Goal: Task Accomplishment & Management: Manage account settings

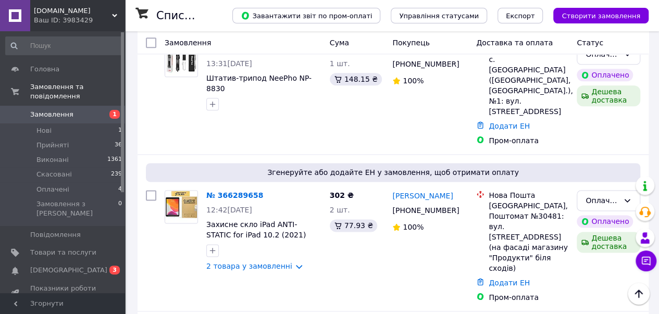
scroll to position [573, 0]
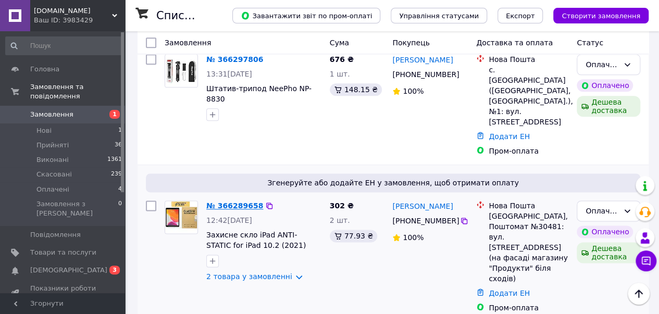
click at [236, 202] on link "№ 366289658" at bounding box center [234, 206] width 57 height 8
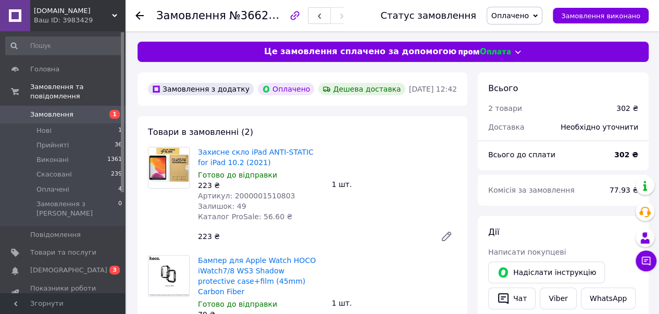
click at [140, 13] on icon at bounding box center [140, 15] width 8 height 8
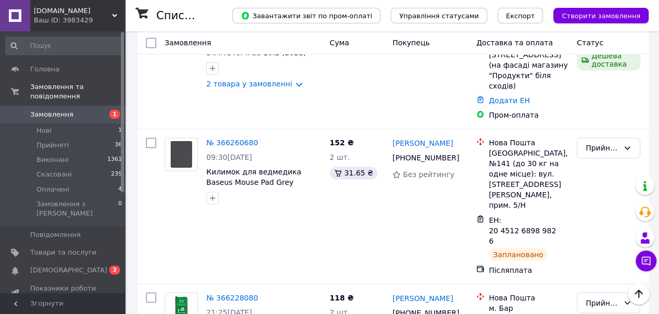
scroll to position [777, 0]
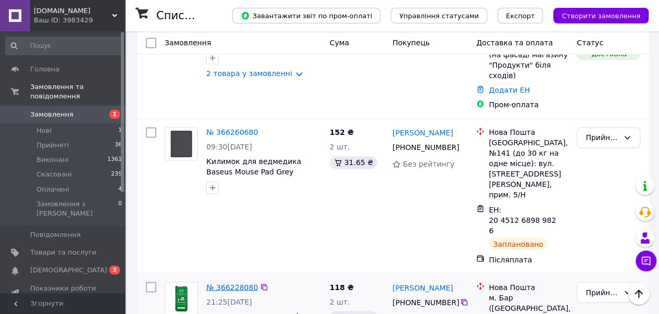
click at [226, 283] on link "№ 366228080" at bounding box center [232, 287] width 52 height 8
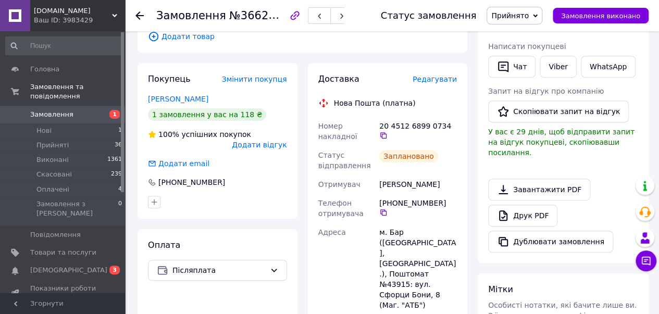
scroll to position [196, 0]
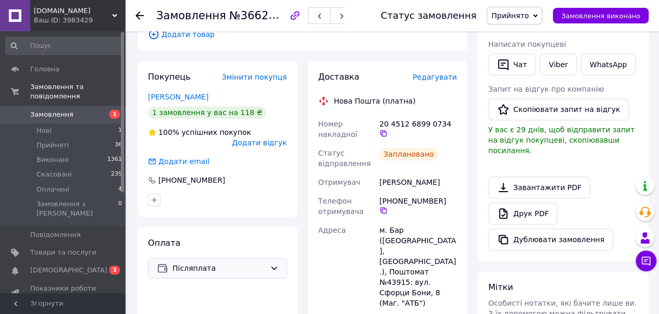
click at [277, 264] on icon at bounding box center [274, 268] width 8 height 8
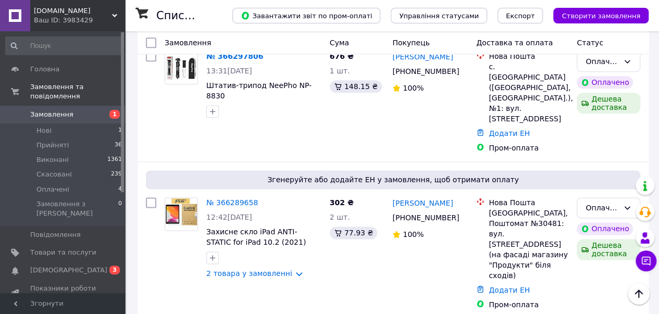
scroll to position [573, 0]
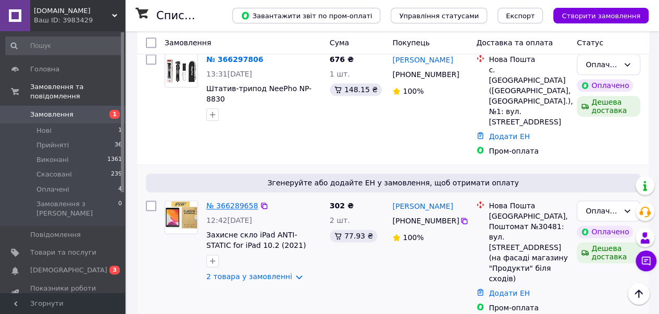
click at [223, 202] on link "№ 366289658" at bounding box center [232, 206] width 52 height 8
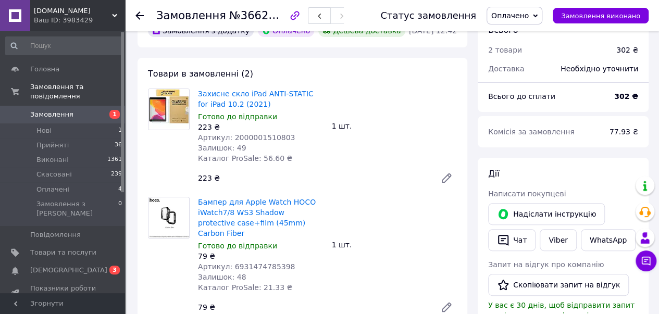
scroll to position [57, 0]
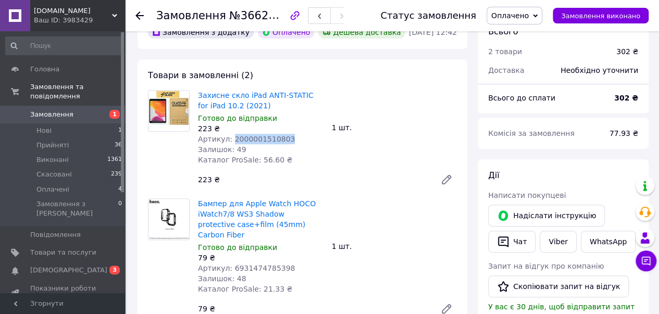
drag, startPoint x: 228, startPoint y: 139, endPoint x: 288, endPoint y: 135, distance: 59.5
click at [288, 135] on div "Артикул: 2000001510803" at bounding box center [261, 139] width 126 height 10
copy span "2000001510803"
drag, startPoint x: 229, startPoint y: 258, endPoint x: 294, endPoint y: 261, distance: 64.7
click at [296, 263] on div "Артикул: 6931474785398" at bounding box center [261, 268] width 126 height 10
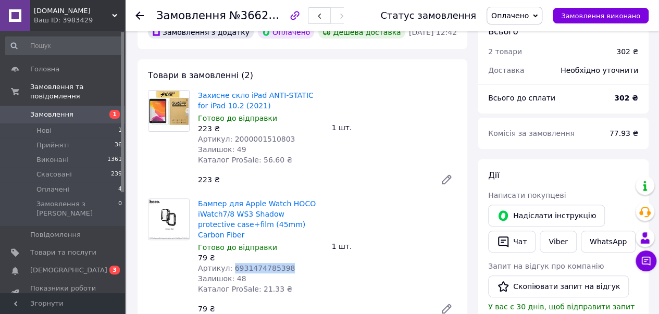
copy span "6931474785398"
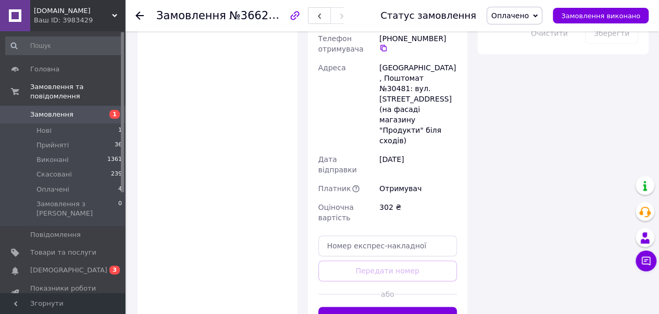
scroll to position [691, 0]
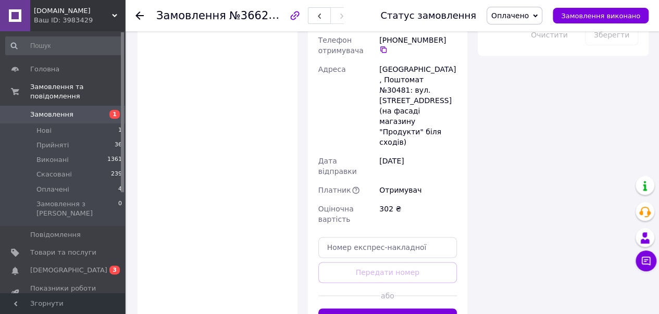
click at [372, 309] on button "Згенерувати ЕН" at bounding box center [388, 319] width 139 height 21
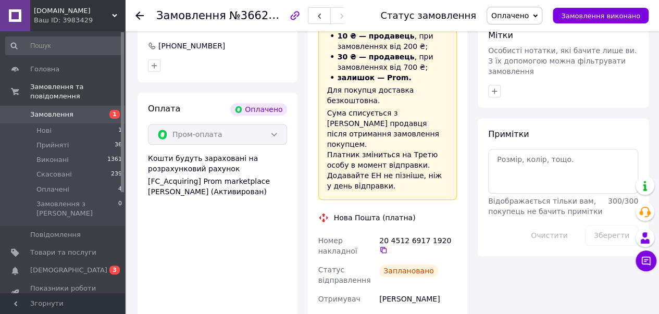
scroll to position [469, 0]
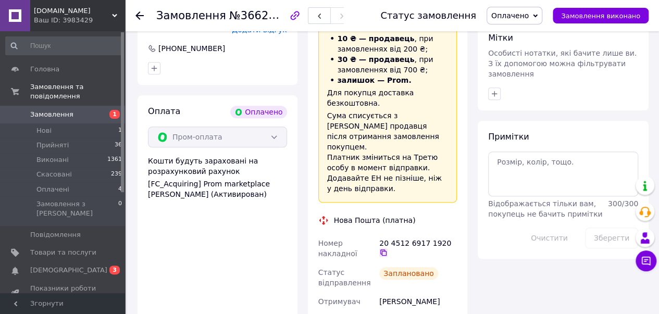
click at [388, 249] on icon at bounding box center [384, 253] width 8 height 8
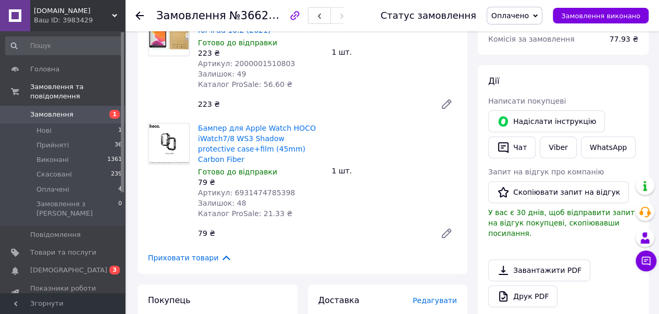
scroll to position [131, 0]
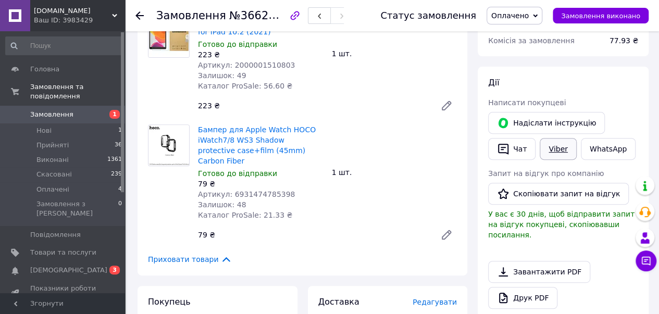
click at [554, 145] on link "Viber" at bounding box center [558, 149] width 36 height 22
click at [510, 151] on button "Чат" at bounding box center [511, 149] width 47 height 22
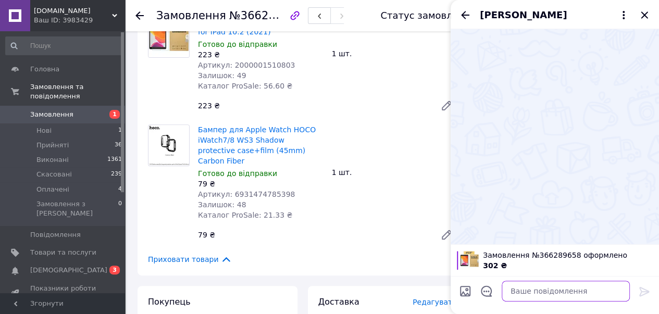
click at [538, 286] on textarea at bounding box center [566, 291] width 128 height 21
paste textarea "Доброго дня! Ваше замовлення прийнято і в понеділок буде Вам відправлено"
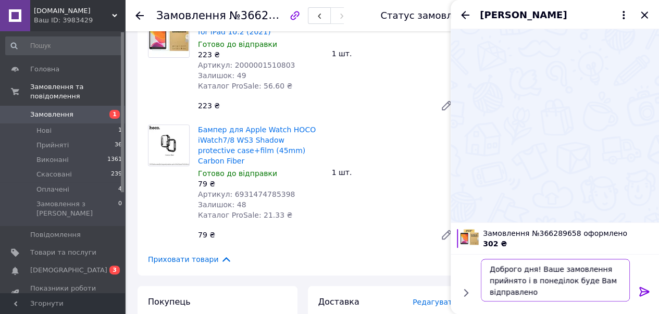
type textarea "Доброго дня! Ваше замовлення прийнято і в понеділок буде Вам відправлено"
click at [646, 288] on icon at bounding box center [645, 292] width 13 height 13
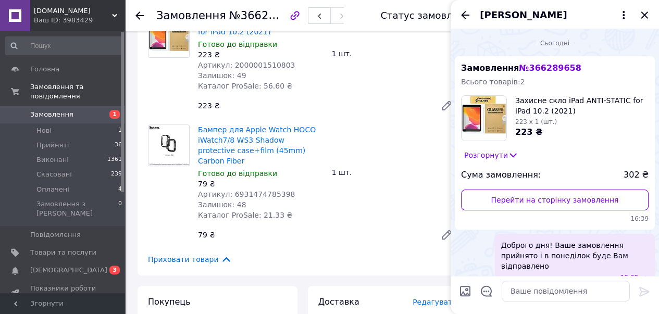
click at [462, 9] on icon "Назад" at bounding box center [465, 15] width 13 height 13
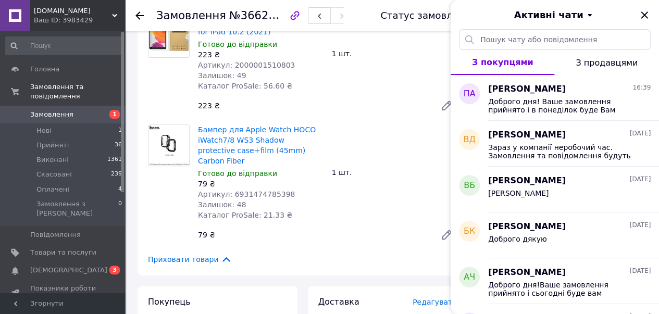
click at [140, 18] on icon at bounding box center [140, 15] width 8 height 8
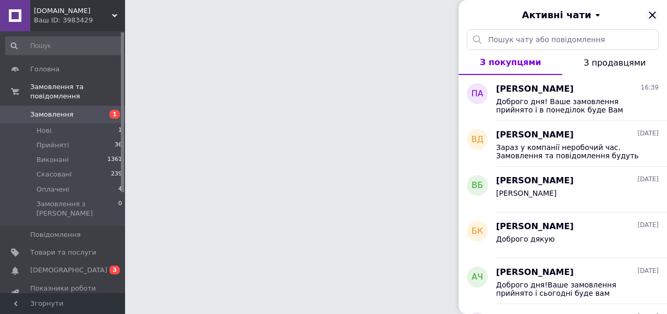
click at [652, 13] on icon "Закрити" at bounding box center [652, 15] width 13 height 13
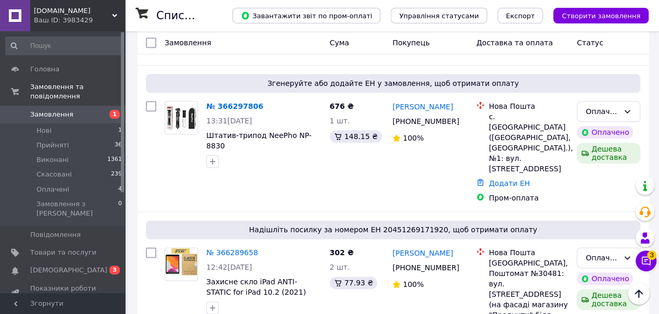
scroll to position [527, 0]
click at [228, 249] on link "№ 366289658" at bounding box center [232, 253] width 52 height 8
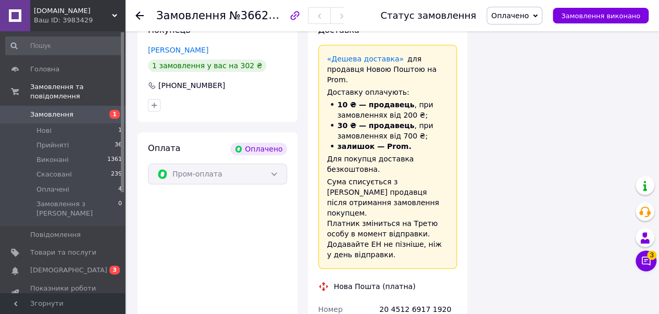
scroll to position [527, 0]
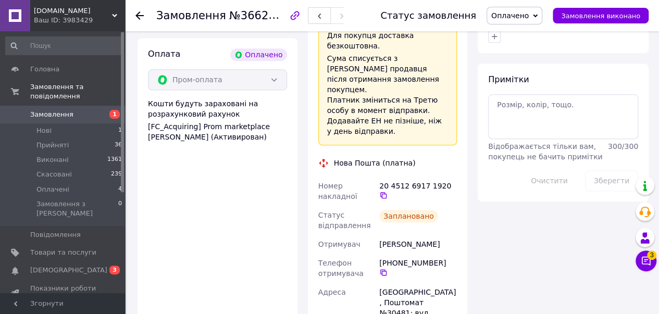
click at [538, 14] on icon at bounding box center [535, 16] width 5 height 5
click at [537, 34] on li "Прийнято" at bounding box center [514, 37] width 55 height 16
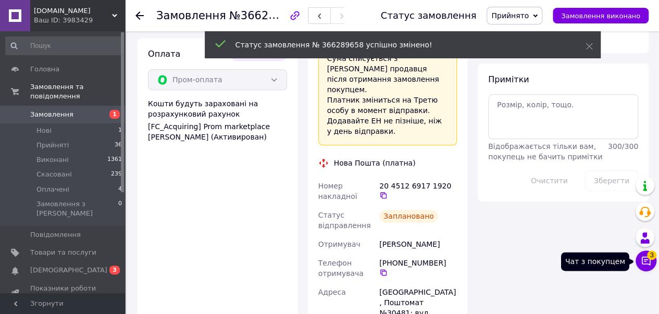
click at [649, 260] on icon at bounding box center [646, 261] width 10 height 10
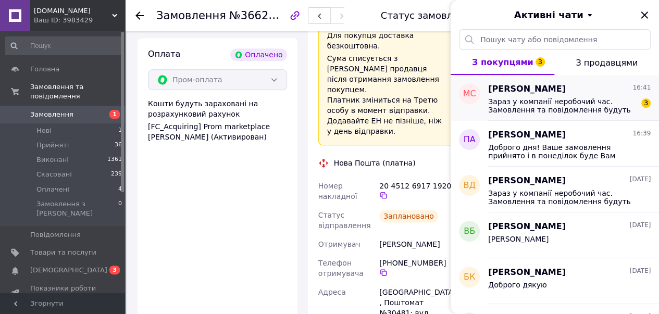
click at [550, 101] on span "Зараз у компанії неробочий час. Замовлення та повідомлення будуть оброблені з 0…" at bounding box center [562, 105] width 148 height 17
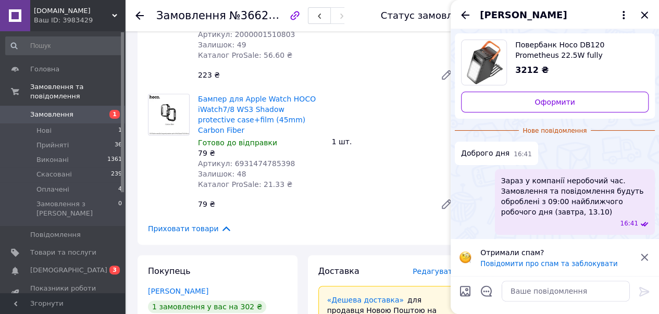
scroll to position [160, 0]
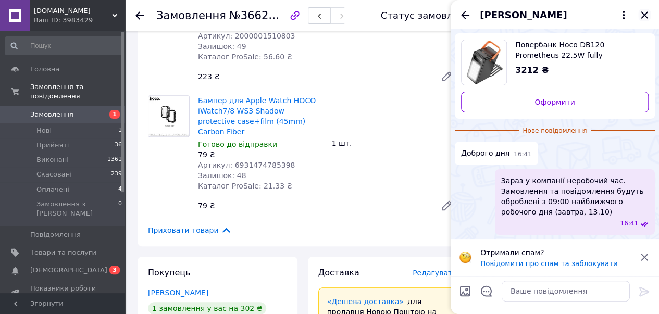
click at [644, 14] on icon "Закрити" at bounding box center [645, 15] width 13 height 13
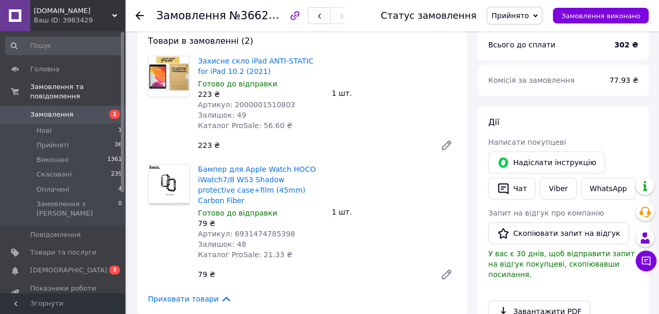
scroll to position [0, 0]
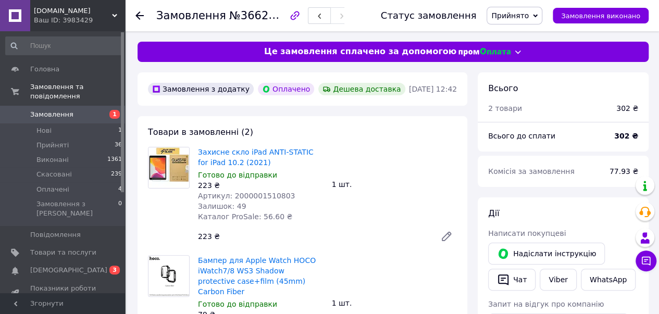
click at [140, 12] on use at bounding box center [140, 15] width 8 height 8
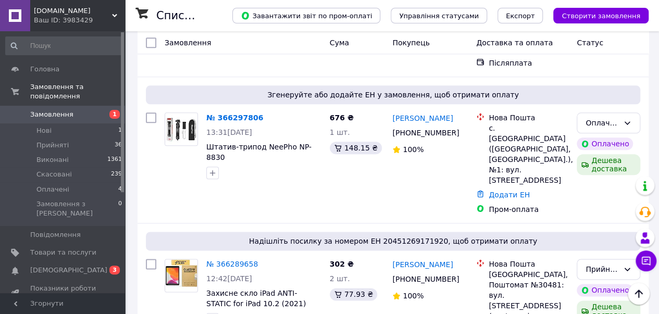
scroll to position [501, 0]
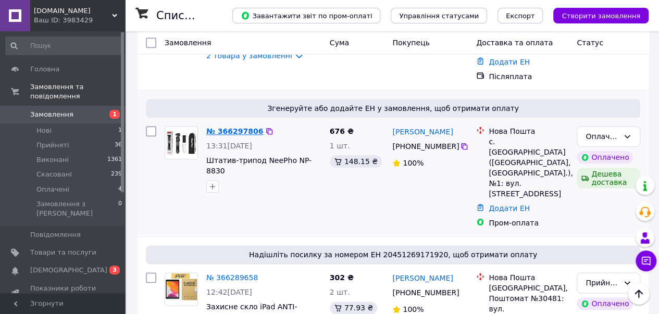
click at [221, 127] on link "№ 366297806" at bounding box center [234, 131] width 57 height 8
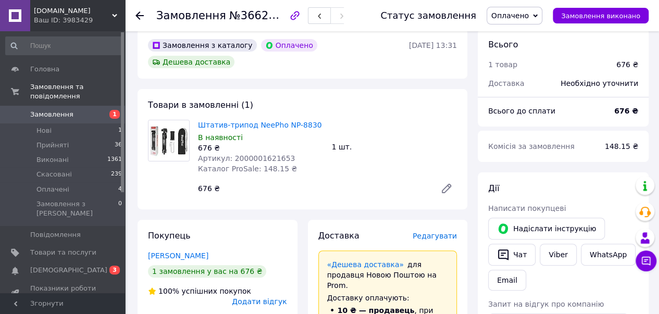
scroll to position [42, 0]
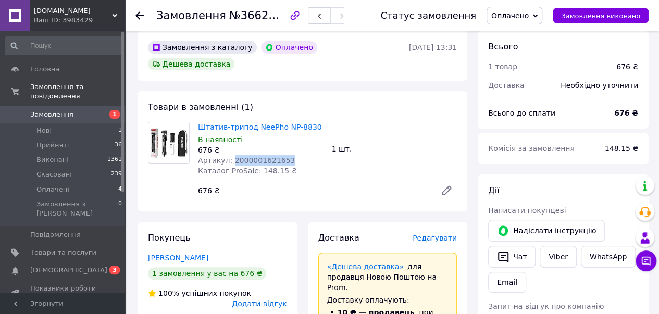
drag, startPoint x: 228, startPoint y: 144, endPoint x: 297, endPoint y: 144, distance: 68.8
click at [300, 155] on div "Артикул: 2000001621653" at bounding box center [261, 160] width 126 height 10
copy span "2000001621653"
drag, startPoint x: 545, startPoint y: 16, endPoint x: 541, endPoint y: 24, distance: 8.9
click at [538, 17] on icon at bounding box center [535, 16] width 5 height 5
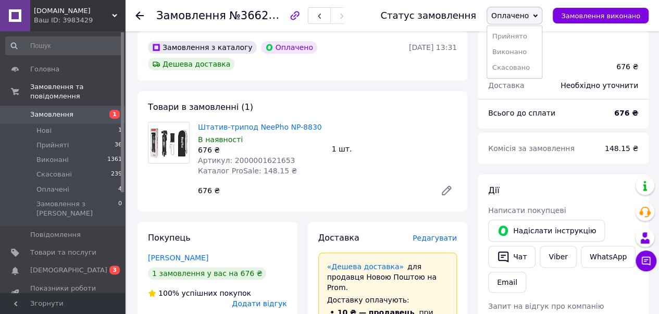
click at [529, 35] on li "Прийнято" at bounding box center [514, 37] width 55 height 16
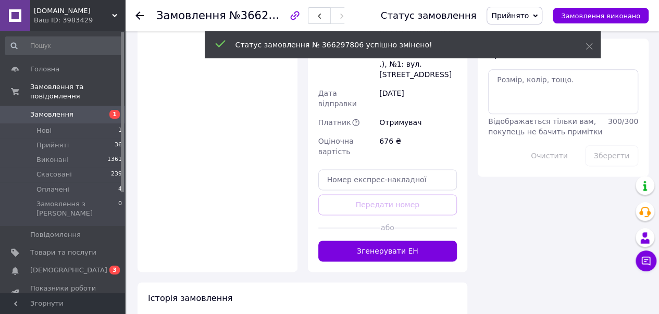
scroll to position [641, 0]
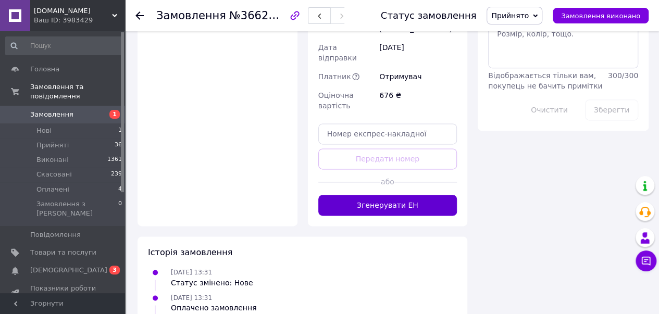
click at [348, 195] on button "Згенерувати ЕН" at bounding box center [388, 205] width 139 height 21
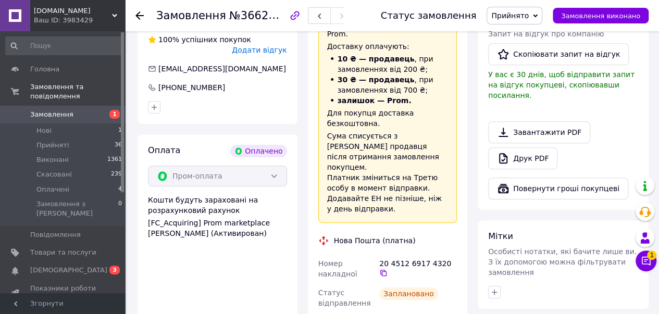
scroll to position [293, 0]
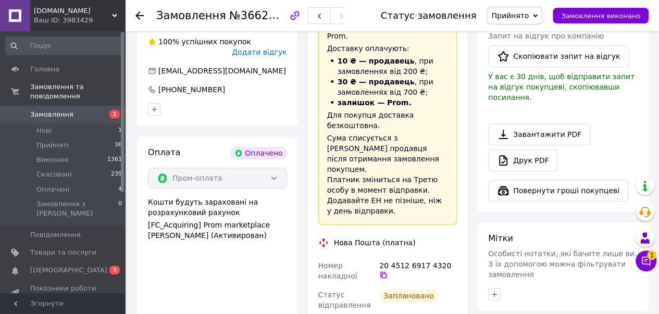
click at [388, 271] on icon at bounding box center [384, 275] width 8 height 8
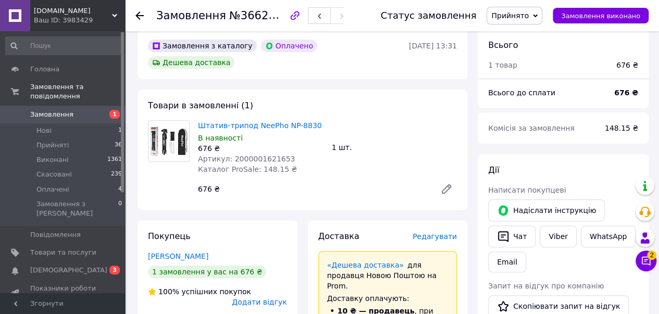
scroll to position [24, 0]
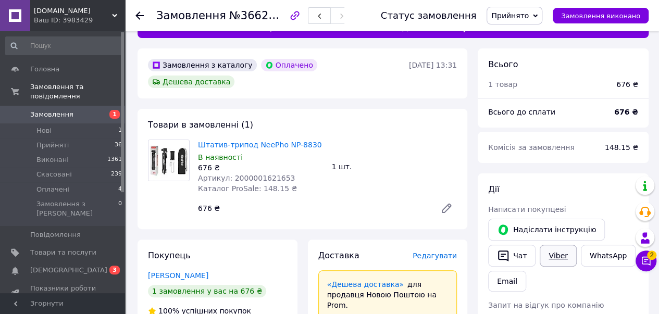
click at [563, 253] on link "Viber" at bounding box center [558, 256] width 36 height 22
click at [138, 16] on icon at bounding box center [140, 15] width 8 height 8
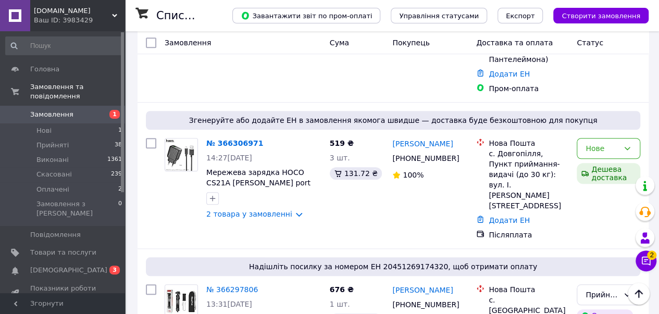
scroll to position [329, 0]
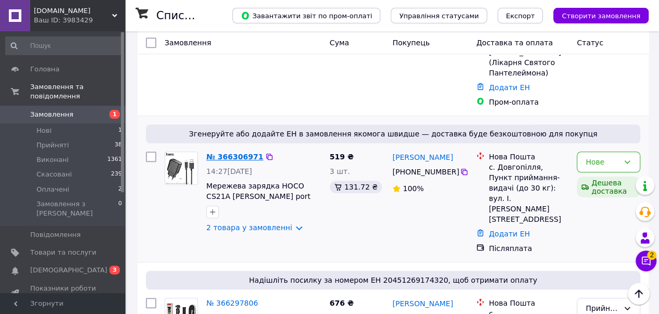
click at [233, 153] on link "№ 366306971" at bounding box center [234, 157] width 57 height 8
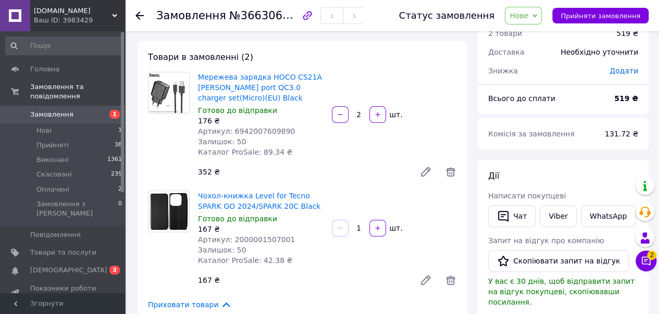
scroll to position [35, 0]
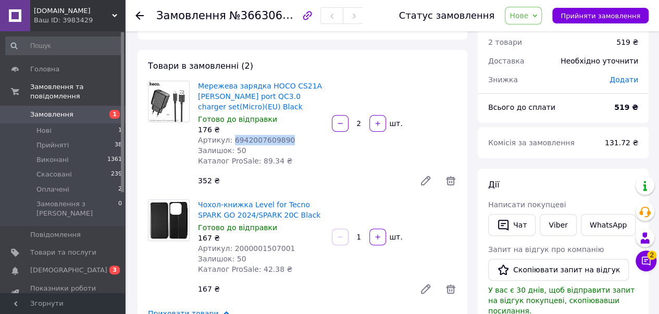
drag, startPoint x: 231, startPoint y: 140, endPoint x: 313, endPoint y: 144, distance: 82.0
click at [313, 144] on div "Артикул: 6942007609890" at bounding box center [261, 140] width 126 height 10
copy span "6942007609890"
drag, startPoint x: 229, startPoint y: 250, endPoint x: 278, endPoint y: 246, distance: 49.2
click at [289, 249] on div "Артикул: 2000001507001" at bounding box center [261, 248] width 126 height 10
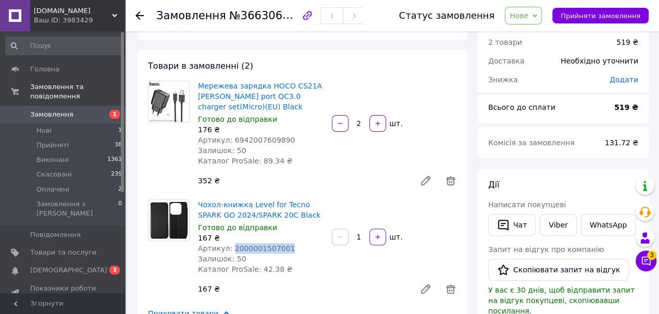
copy span "2000001507001"
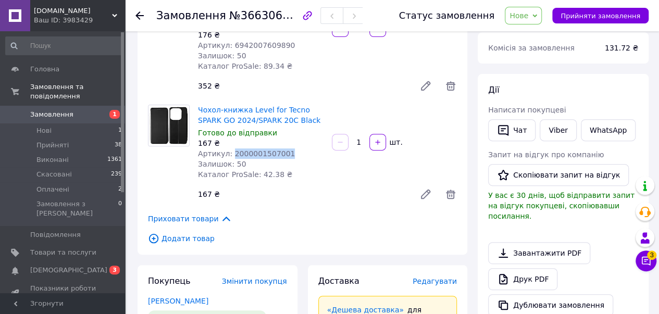
scroll to position [0, 0]
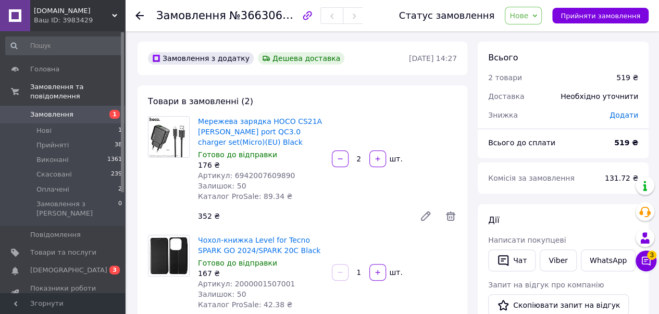
click at [537, 15] on icon at bounding box center [535, 15] width 5 height 3
click at [535, 37] on li "Прийнято" at bounding box center [530, 37] width 48 height 16
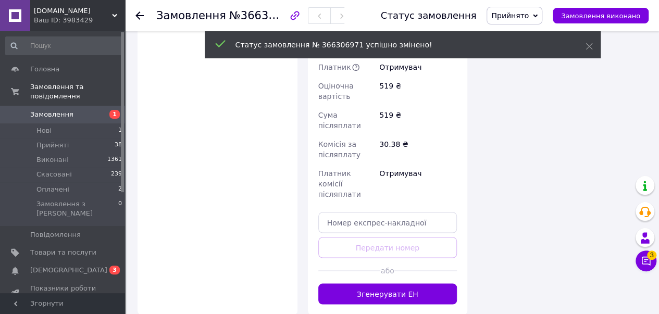
scroll to position [769, 0]
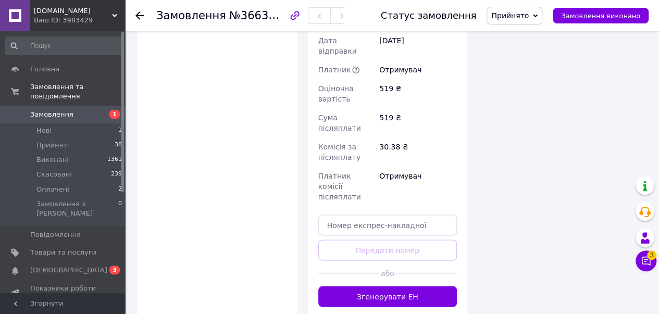
click at [382, 286] on button "Згенерувати ЕН" at bounding box center [388, 296] width 139 height 21
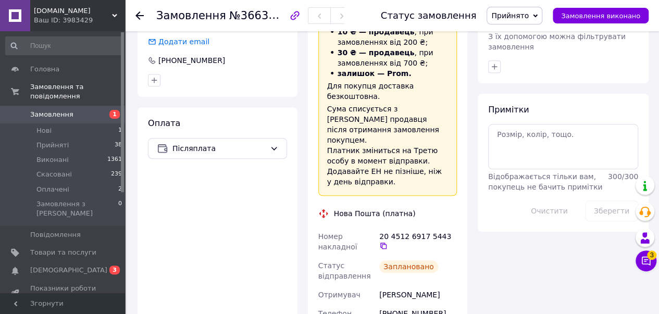
scroll to position [447, 0]
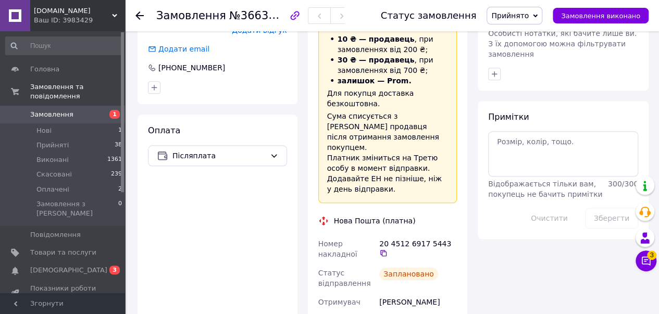
drag, startPoint x: 449, startPoint y: 211, endPoint x: 434, endPoint y: 203, distance: 17.7
click at [387, 250] on icon at bounding box center [384, 253] width 6 height 6
drag, startPoint x: 658, startPoint y: 149, endPoint x: 659, endPoint y: 72, distance: 76.1
click at [658, 70] on div "Замовлення №366306971 Статус замовлення Прийнято Виконано Скасовано Оплачено За…" at bounding box center [393, 216] width 532 height 1265
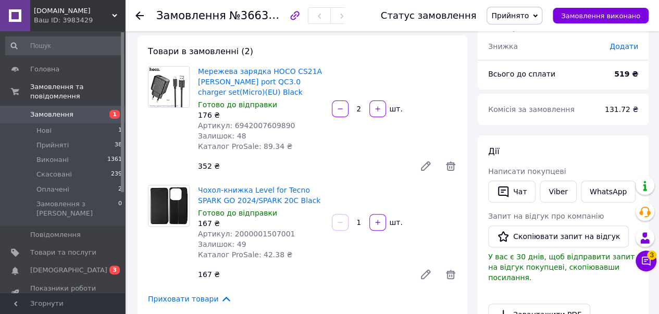
scroll to position [49, 0]
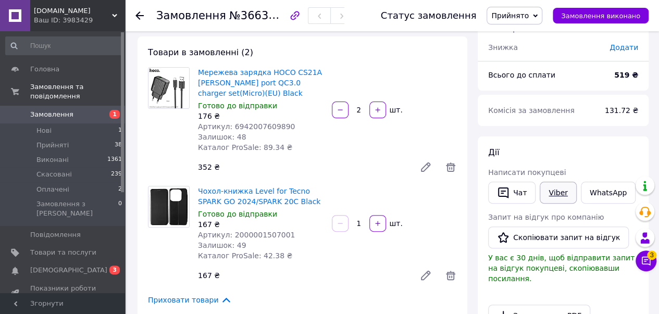
click at [552, 188] on link "Viber" at bounding box center [558, 193] width 36 height 22
click at [139, 13] on use at bounding box center [140, 15] width 8 height 8
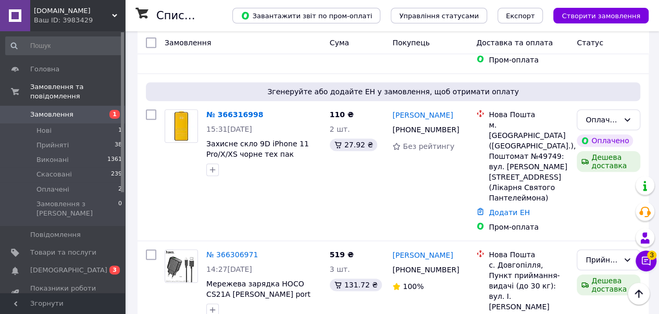
scroll to position [201, 0]
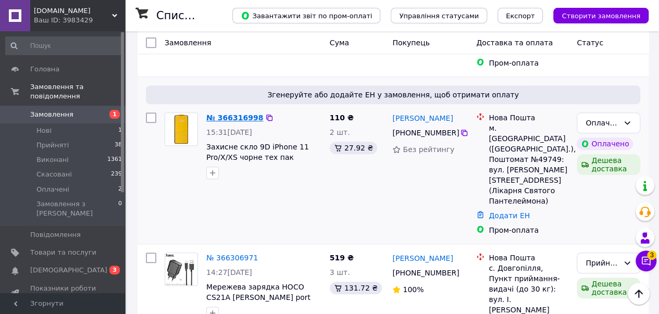
click at [232, 114] on link "№ 366316998" at bounding box center [234, 118] width 57 height 8
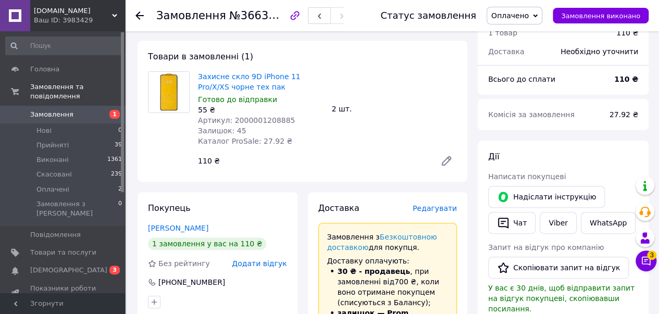
scroll to position [77, 0]
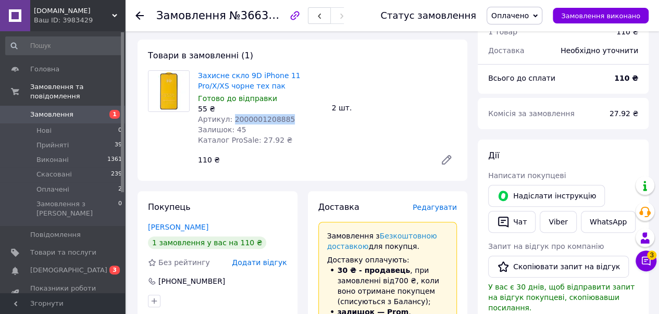
drag, startPoint x: 229, startPoint y: 119, endPoint x: 289, endPoint y: 120, distance: 60.0
click at [289, 120] on div "Артикул: 2000001208885" at bounding box center [261, 119] width 126 height 10
copy span "2000001208885"
click at [543, 13] on span "Оплачено" at bounding box center [515, 16] width 56 height 18
click at [532, 33] on li "Прийнято" at bounding box center [514, 37] width 55 height 16
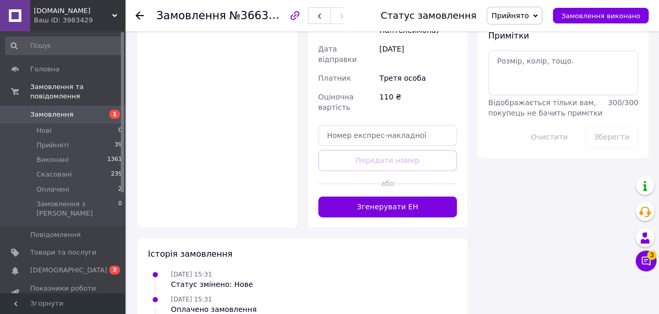
scroll to position [581, 0]
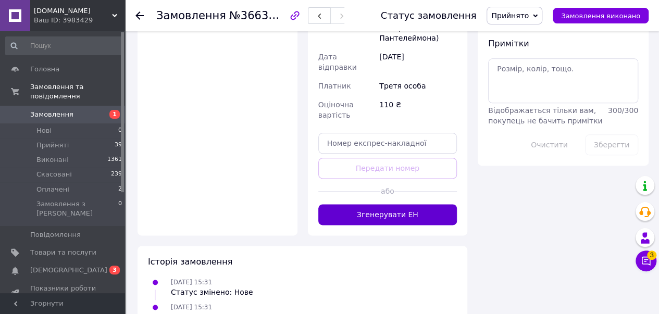
click at [395, 204] on button "Згенерувати ЕН" at bounding box center [388, 214] width 139 height 21
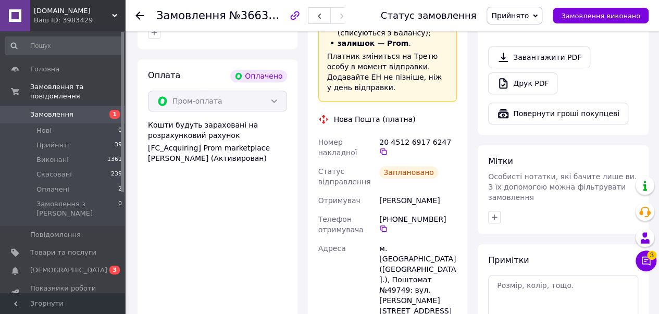
scroll to position [343, 0]
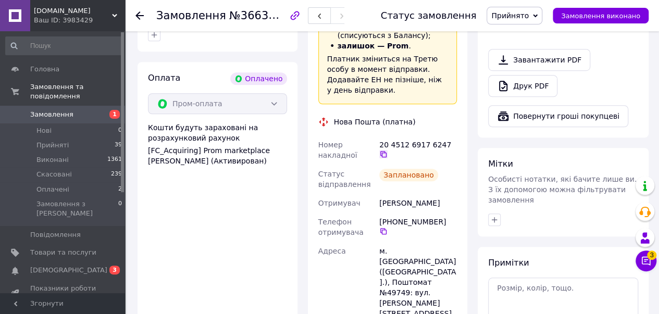
click at [388, 150] on icon at bounding box center [384, 154] width 8 height 8
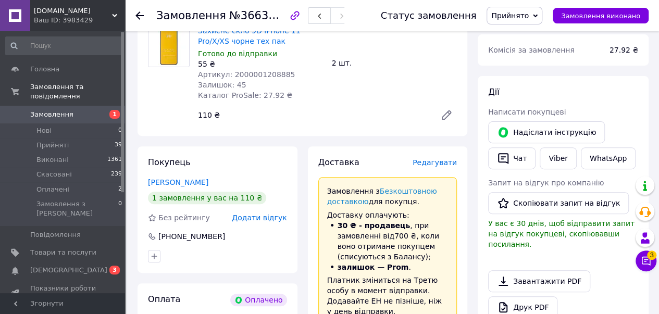
scroll to position [120, 0]
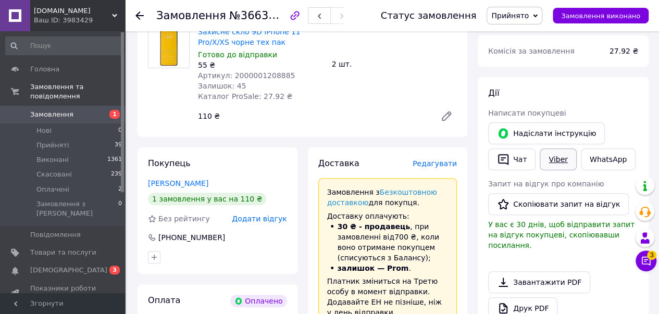
click at [562, 156] on link "Viber" at bounding box center [558, 160] width 36 height 22
click at [137, 11] on div at bounding box center [140, 15] width 8 height 10
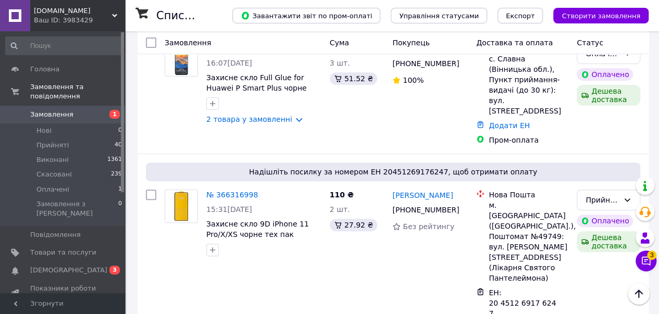
scroll to position [121, 0]
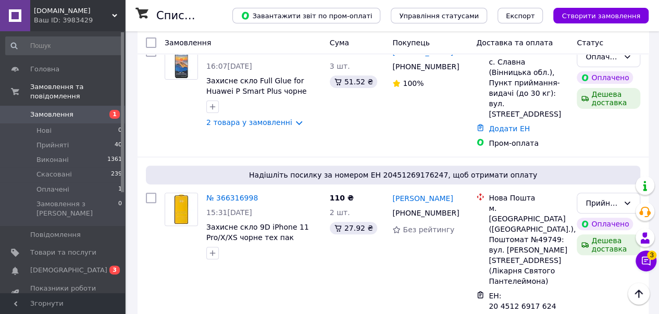
click at [237, 52] on div "Замовлення Cума Покупець Доставка та оплата Статус" at bounding box center [393, 42] width 511 height 23
click at [236, 54] on div "Замовлення Cума Покупець Доставка та оплата Статус" at bounding box center [393, 42] width 511 height 23
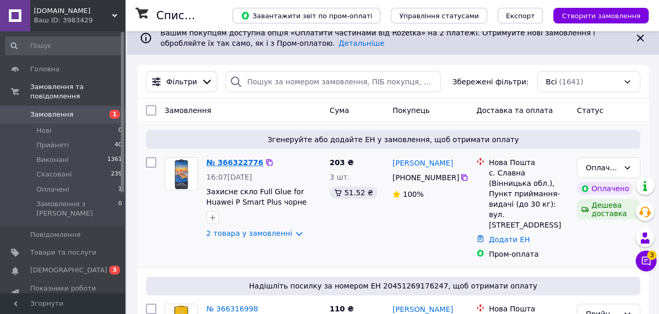
click at [226, 161] on link "№ 366322776" at bounding box center [234, 162] width 57 height 8
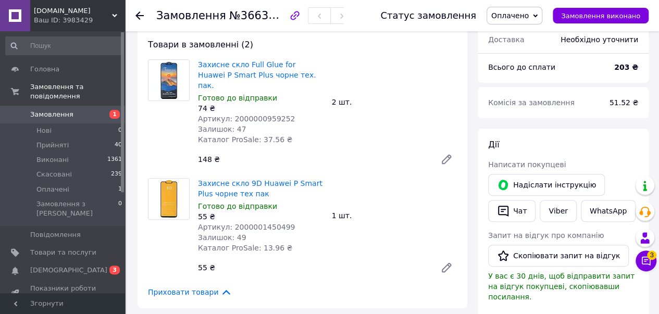
scroll to position [62, 0]
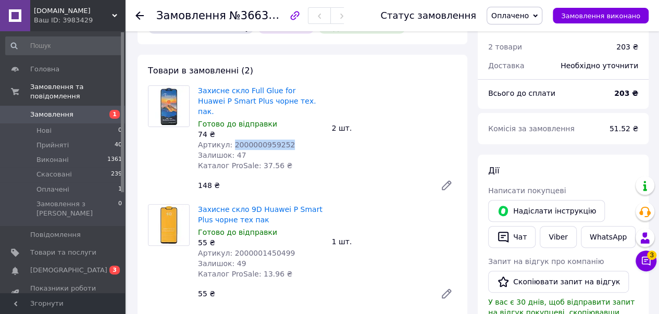
drag, startPoint x: 230, startPoint y: 134, endPoint x: 279, endPoint y: 132, distance: 49.6
click at [293, 140] on div "Артикул: 2000000959252" at bounding box center [261, 145] width 126 height 10
copy span "2000000959252"
drag, startPoint x: 229, startPoint y: 246, endPoint x: 307, endPoint y: 243, distance: 77.2
click at [307, 248] on div "Артикул: 2000001450499" at bounding box center [261, 253] width 126 height 10
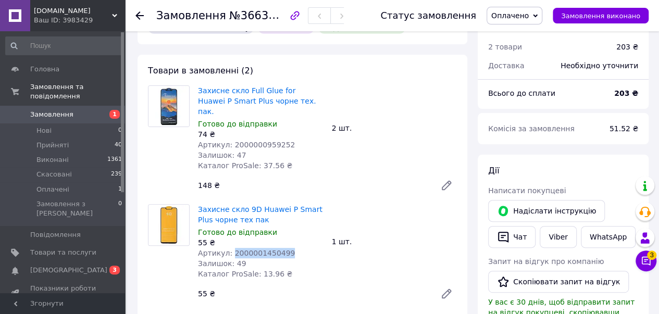
copy span "2000001450499"
click at [543, 17] on span "Оплачено" at bounding box center [515, 16] width 56 height 18
click at [536, 34] on li "Прийнято" at bounding box center [514, 37] width 55 height 16
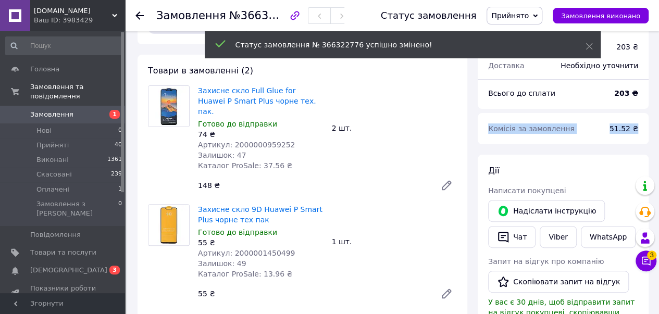
drag, startPoint x: 657, startPoint y: 96, endPoint x: 664, endPoint y: 122, distance: 26.4
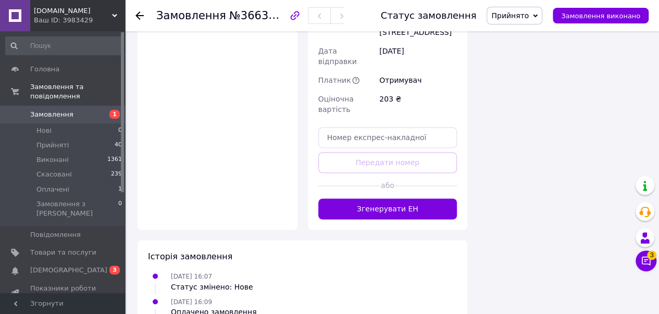
scroll to position [764, 0]
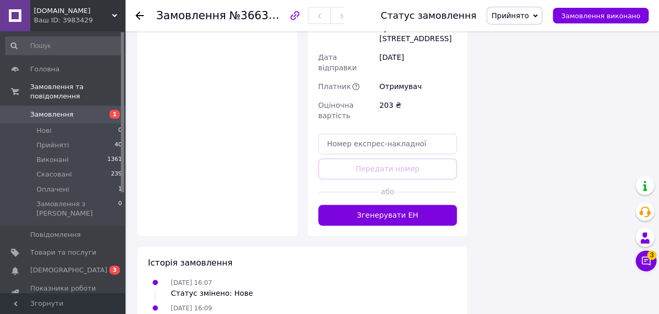
click at [389, 205] on button "Згенерувати ЕН" at bounding box center [388, 215] width 139 height 21
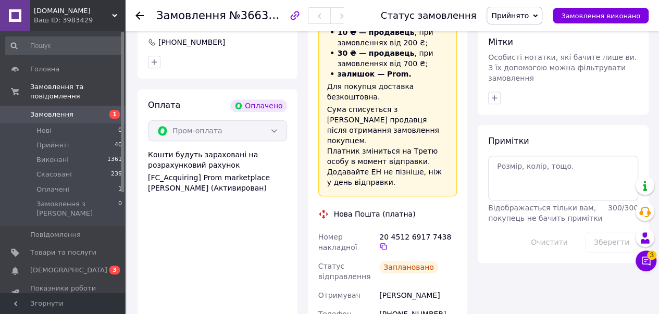
scroll to position [463, 0]
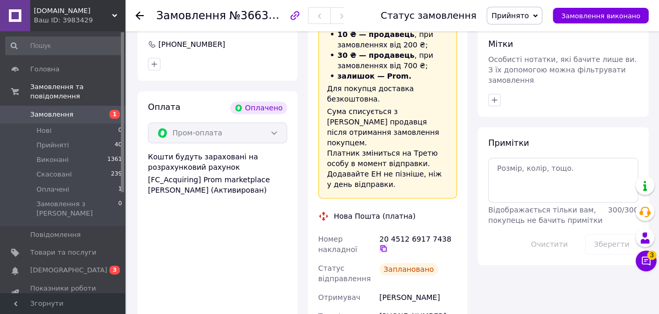
click at [388, 244] on icon at bounding box center [384, 248] width 8 height 8
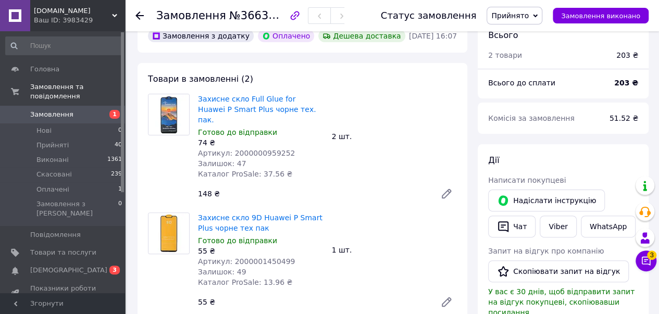
scroll to position [52, 0]
click at [556, 231] on link "Viber" at bounding box center [558, 228] width 36 height 22
click at [139, 16] on icon at bounding box center [140, 15] width 8 height 8
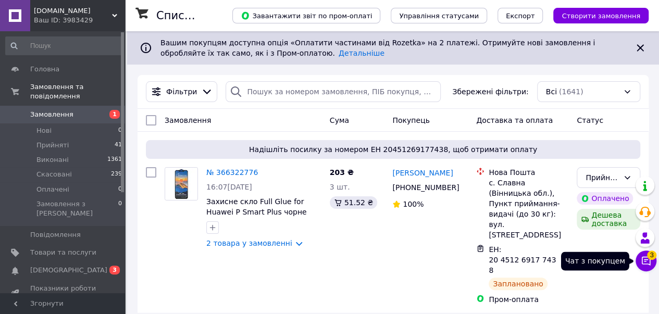
click at [649, 266] on icon at bounding box center [646, 261] width 10 height 10
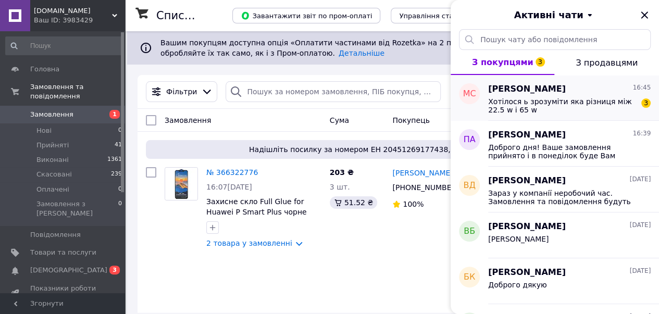
click at [532, 97] on span "Хотілося ь зрозуміти яка різниця між 22.5 w і 65 w" at bounding box center [562, 105] width 148 height 17
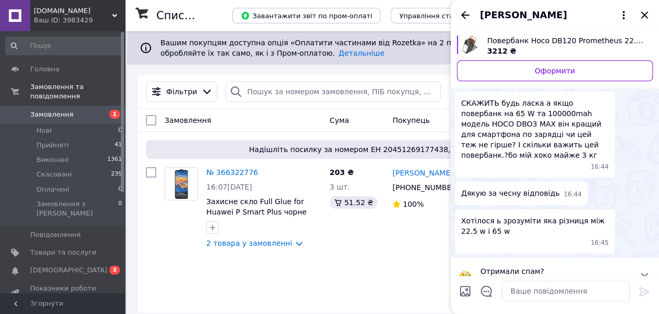
scroll to position [153, 0]
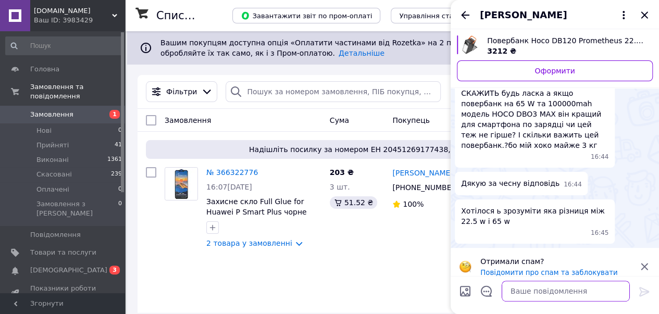
paste textarea "Добрій день.65 зазвичай купують для зарядки ноутбуків.Для смартфону буде достат…"
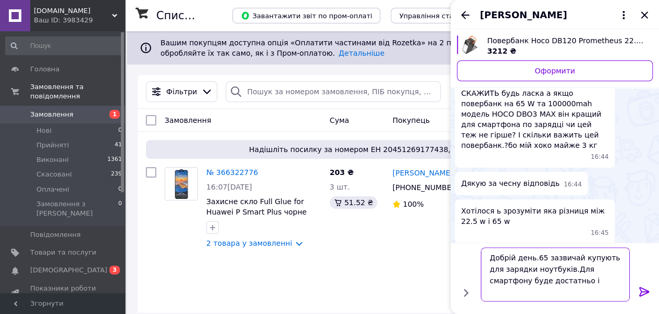
click at [541, 260] on textarea "Добрій день.65 зазвичай купують для зарядки ноутбуків.Для смартфону буде достат…" at bounding box center [555, 275] width 149 height 54
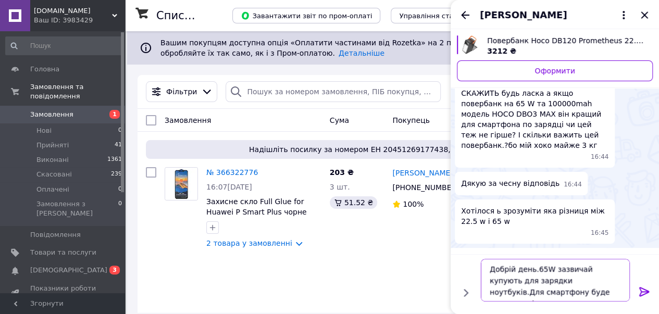
click at [563, 296] on textarea "Добрій день.65W зазвичай купують для зарядки ноутбуків.Для смартфону буде доста…" at bounding box center [555, 280] width 149 height 43
type textarea "Добрій день.65W зазвичай купують для зарядки ноутбуків.Для смартфону буде доста…"
click at [645, 290] on icon at bounding box center [645, 291] width 10 height 9
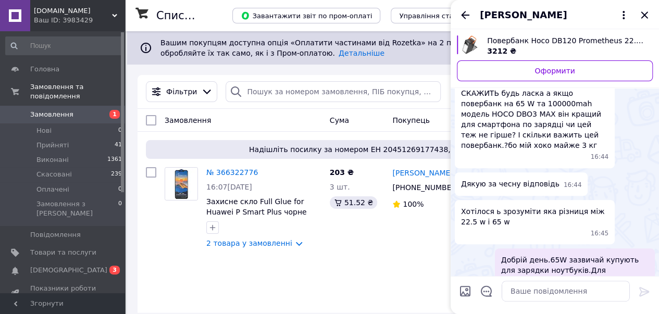
scroll to position [154, 0]
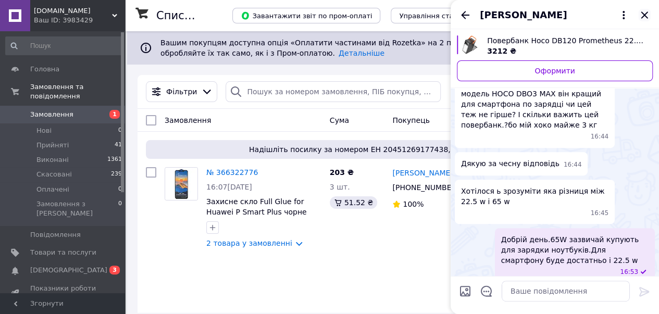
click at [644, 11] on icon "Закрити" at bounding box center [645, 15] width 13 height 13
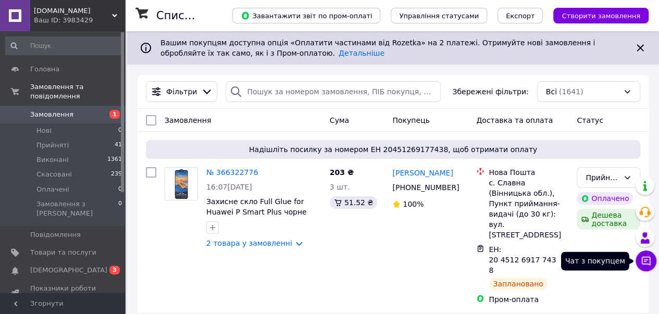
click at [648, 263] on icon at bounding box center [646, 261] width 10 height 10
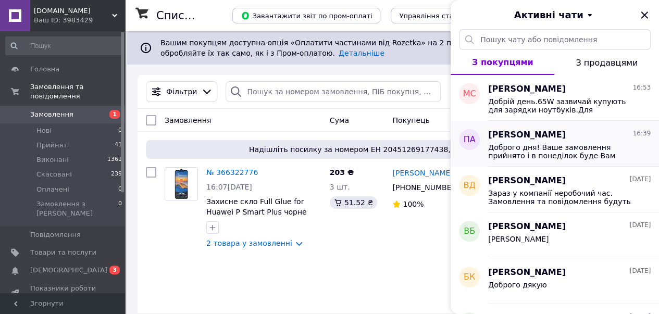
click at [561, 150] on span "Доброго дня! Ваше замовлення прийнято і в понеділок буде Вам відправлено" at bounding box center [562, 151] width 148 height 17
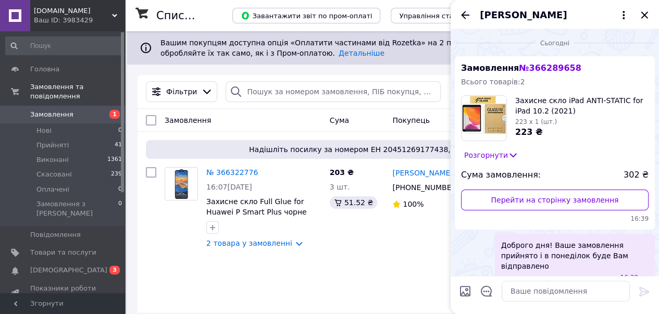
scroll to position [6, 0]
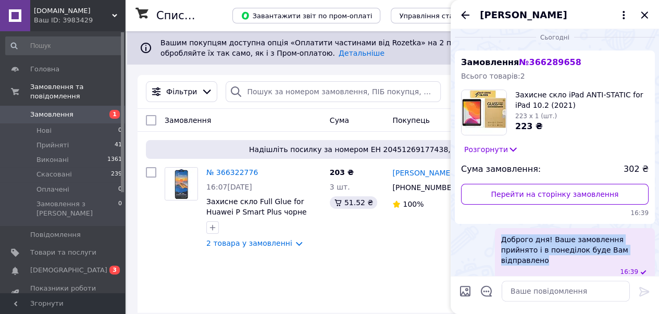
drag, startPoint x: 503, startPoint y: 242, endPoint x: 603, endPoint y: 248, distance: 100.2
click at [619, 252] on span "Доброго дня! Ваше замовлення прийнято і в понеділок буде Вам відправлено" at bounding box center [575, 250] width 148 height 31
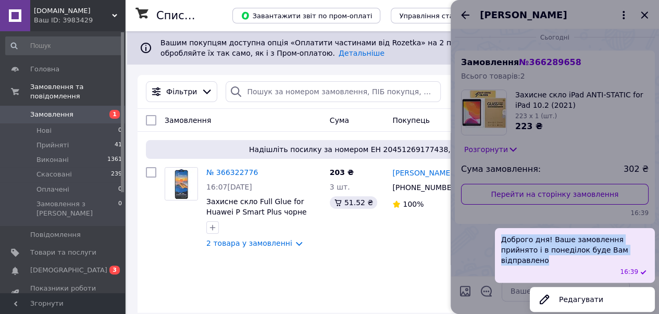
copy span "Доброго дня! Ваше замовлення прийнято і в понеділок буде Вам відправлено"
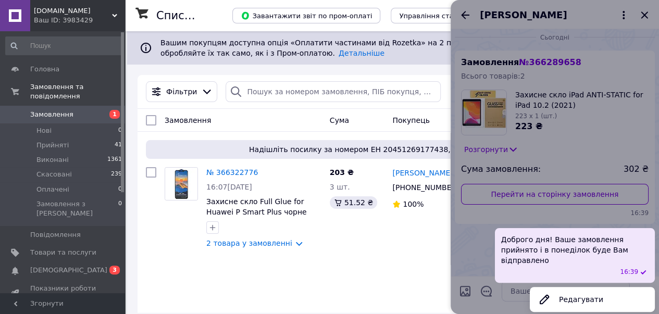
click at [597, 77] on div at bounding box center [555, 157] width 209 height 314
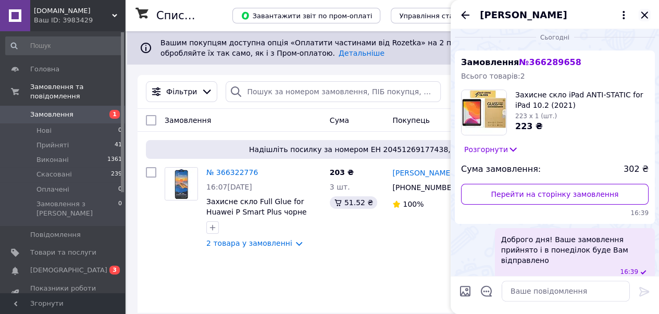
click at [642, 12] on icon "Закрити" at bounding box center [644, 14] width 7 height 7
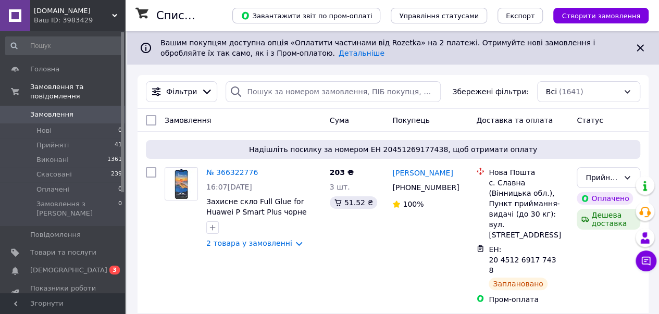
click at [67, 266] on span "[DEMOGRAPHIC_DATA]" at bounding box center [68, 270] width 77 height 9
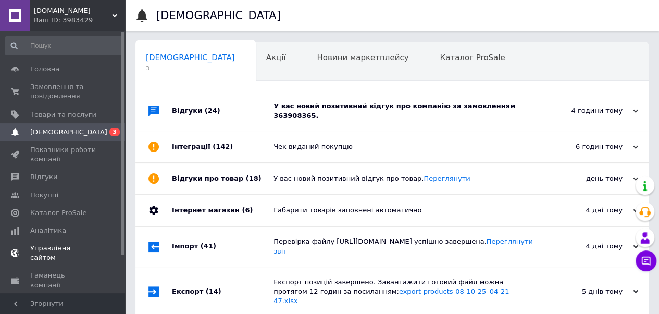
scroll to position [0, 3]
click at [310, 99] on div "У вас новий позитивний відгук про компанію за замовленням 363908365." at bounding box center [404, 111] width 261 height 40
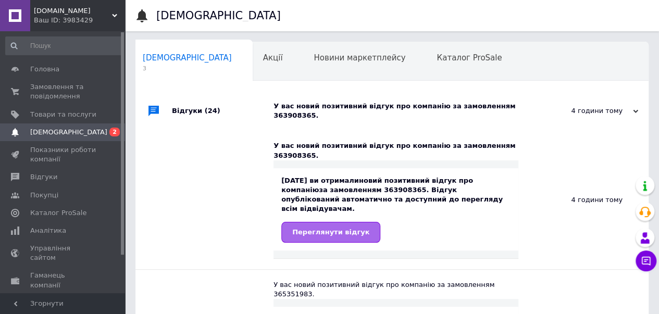
click at [299, 228] on span "Переглянути відгук" at bounding box center [330, 232] width 77 height 8
